Goal: Information Seeking & Learning: Find specific fact

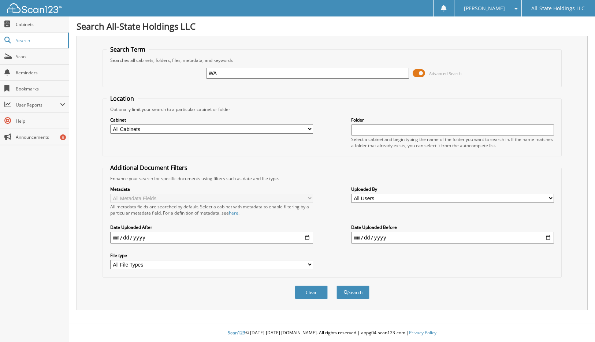
type input "W"
type input "D15885"
click at [336, 286] on button "Search" at bounding box center [352, 293] width 33 height 14
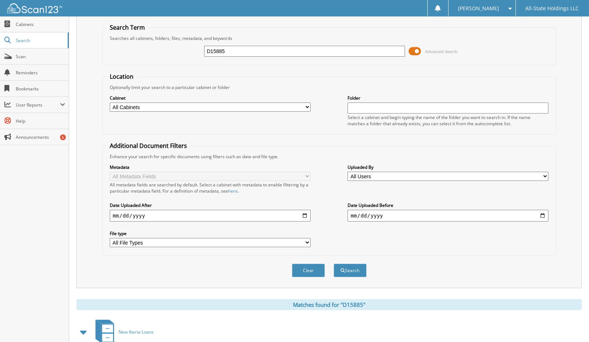
scroll to position [67, 0]
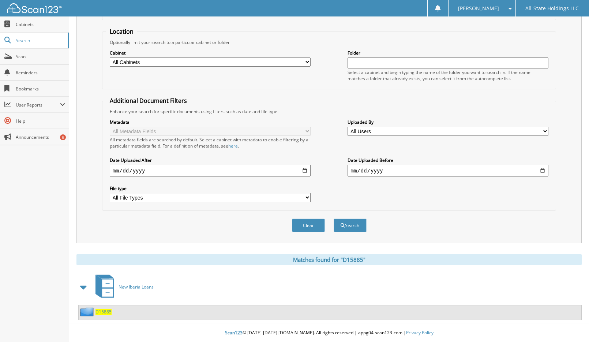
click at [101, 313] on span "D15885" at bounding box center [104, 312] width 16 height 6
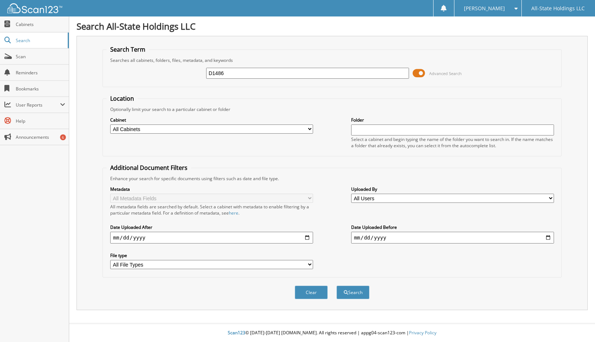
type input "D1486"
click at [336, 286] on button "Search" at bounding box center [352, 293] width 33 height 14
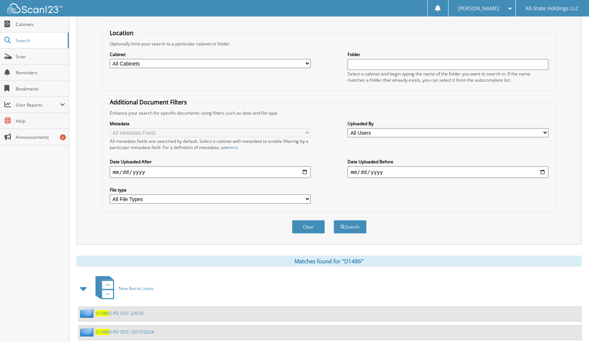
scroll to position [123, 0]
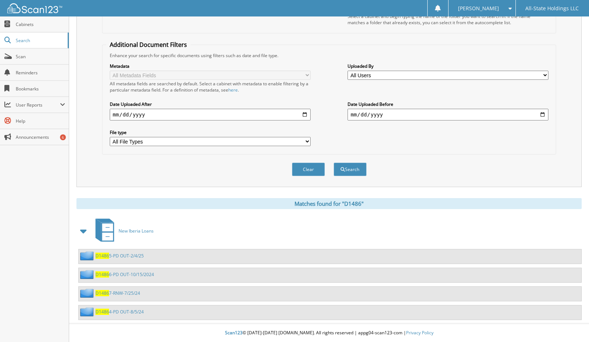
click at [105, 254] on span "D1486" at bounding box center [103, 256] width 14 height 6
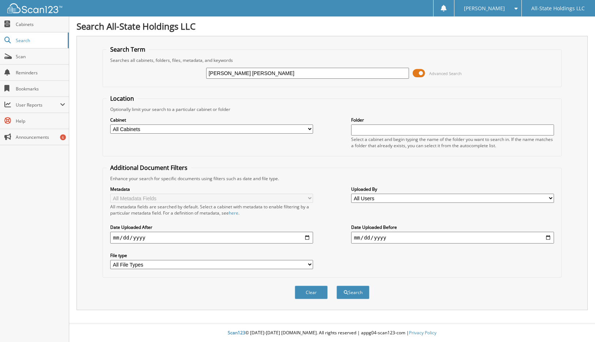
type input "[PERSON_NAME] [PERSON_NAME]"
click at [336, 286] on button "Search" at bounding box center [352, 293] width 33 height 14
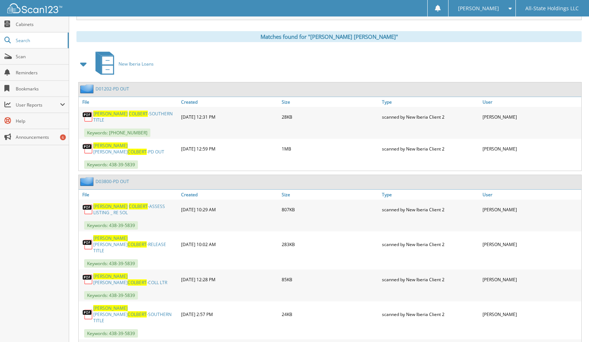
scroll to position [293, 0]
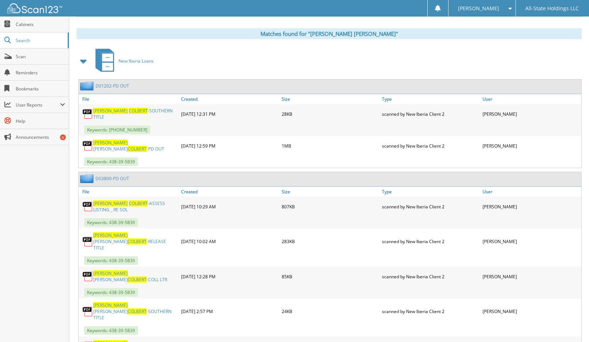
click at [130, 146] on span "COLBERT" at bounding box center [137, 149] width 19 height 6
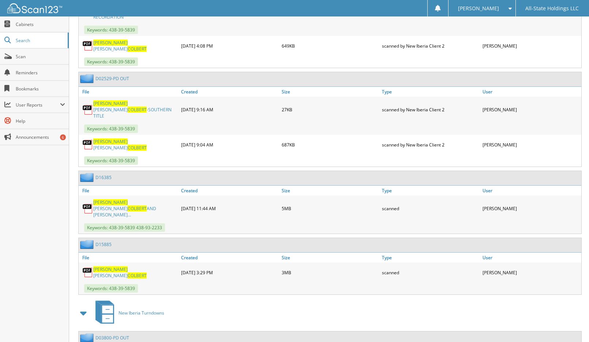
scroll to position [945, 0]
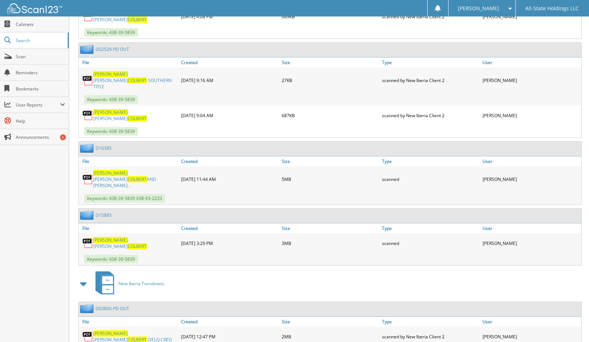
click at [137, 176] on span "COLBERT" at bounding box center [137, 179] width 19 height 6
